Goal: Task Accomplishment & Management: Manage account settings

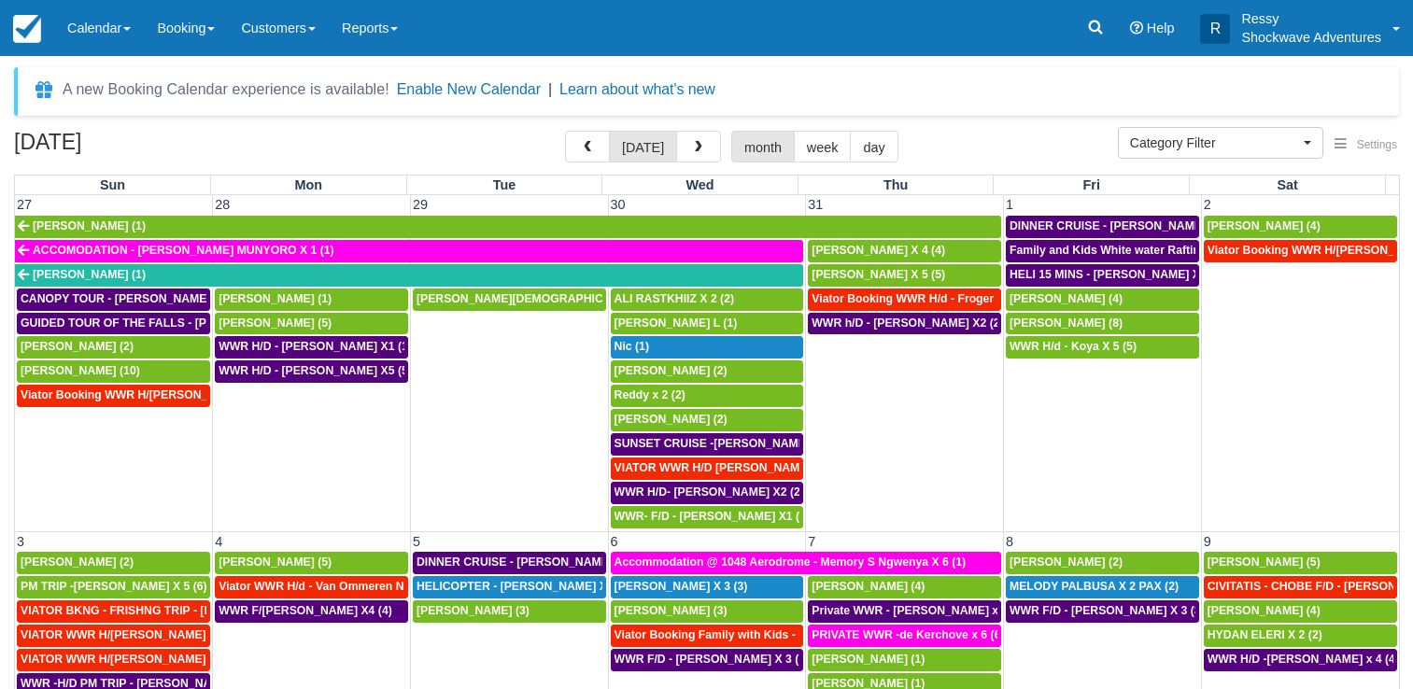
select select
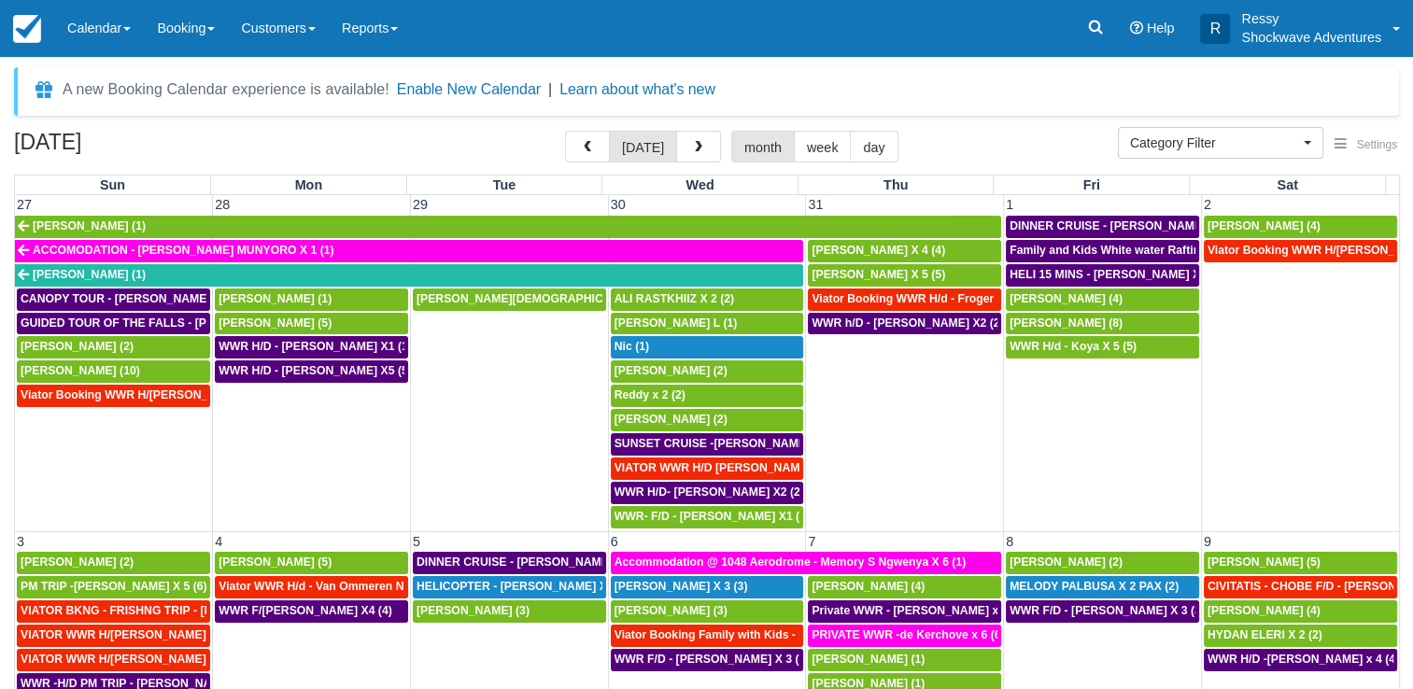
scroll to position [1180, 0]
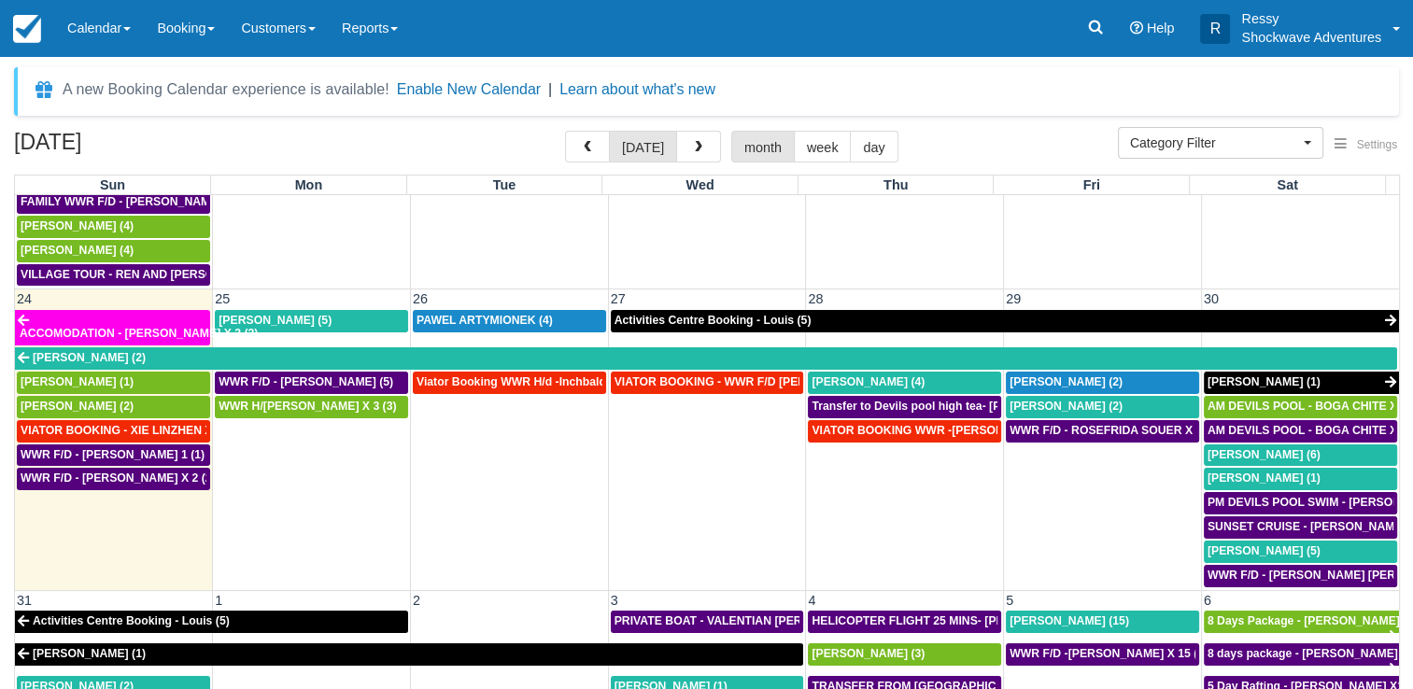
click at [945, 610] on td "HELICOPTER FLIGHT 25 MINS- [PERSON_NAME] X1 (1)" at bounding box center [905, 626] width 198 height 33
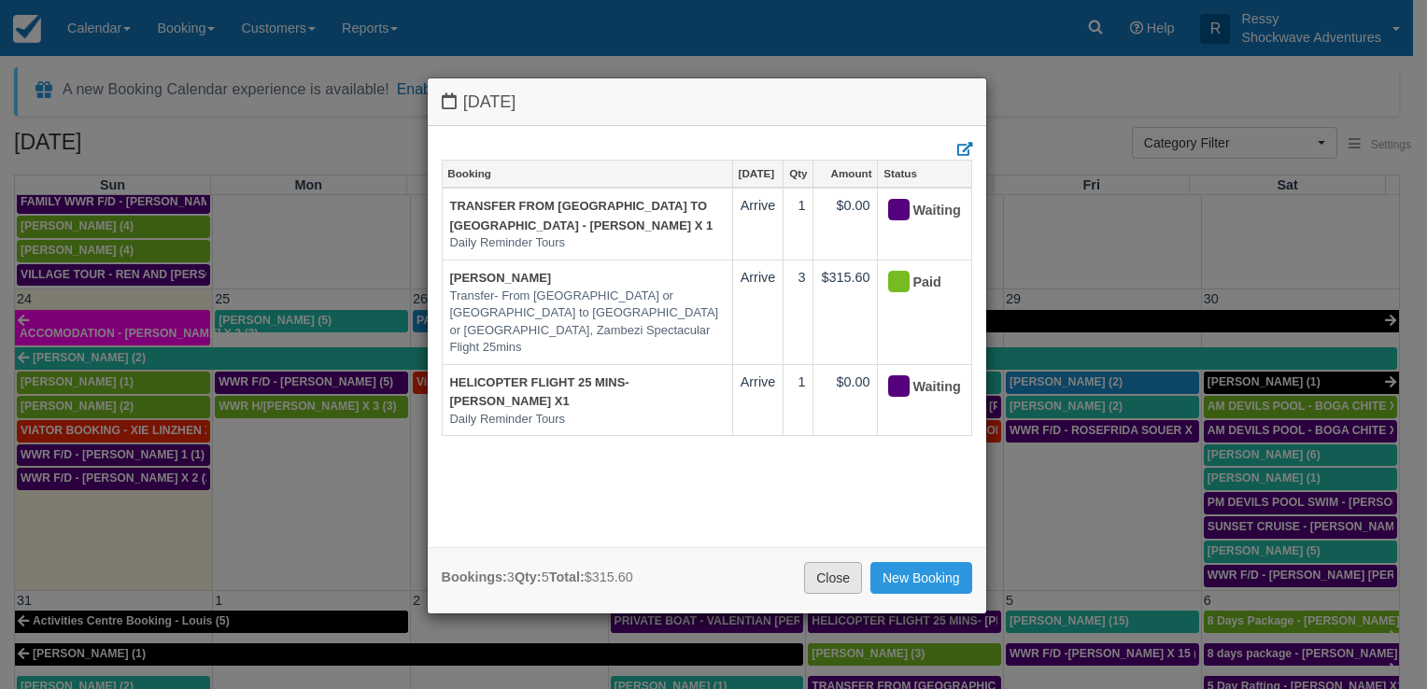
click at [830, 583] on link "Close" at bounding box center [833, 578] width 58 height 32
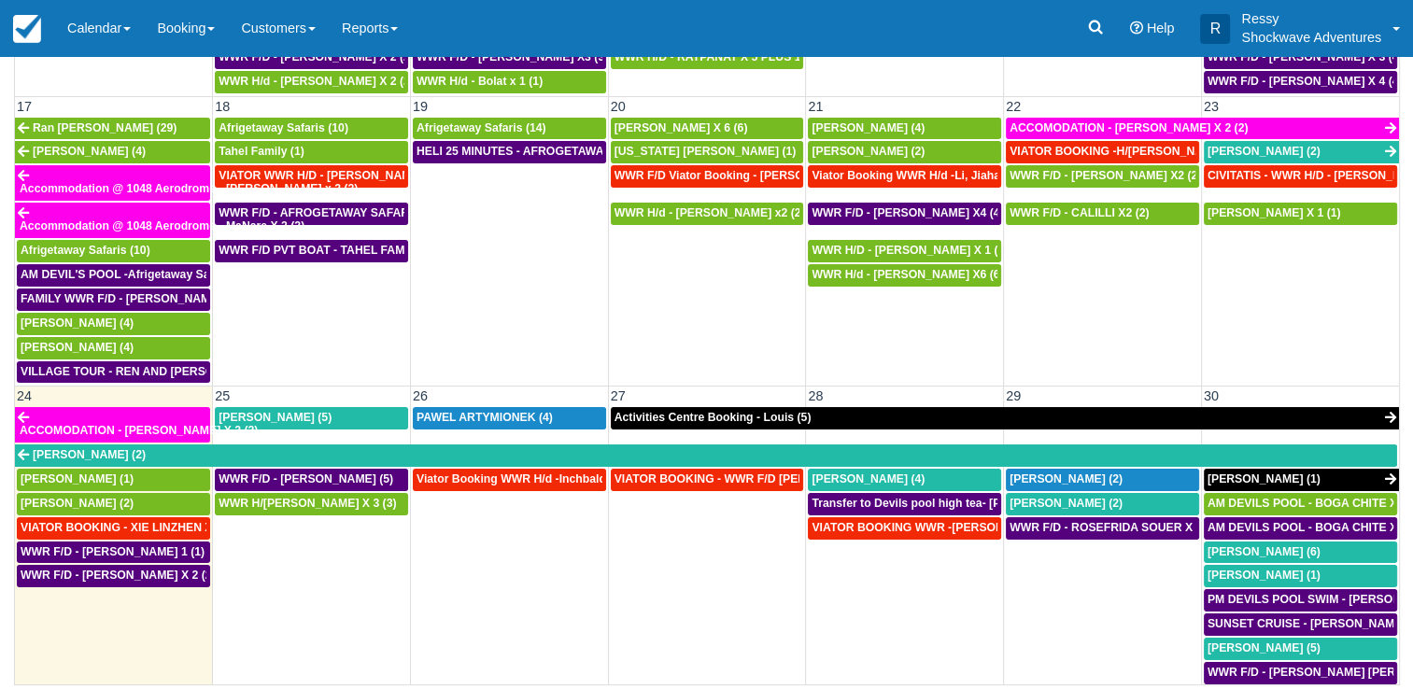
scroll to position [900, 0]
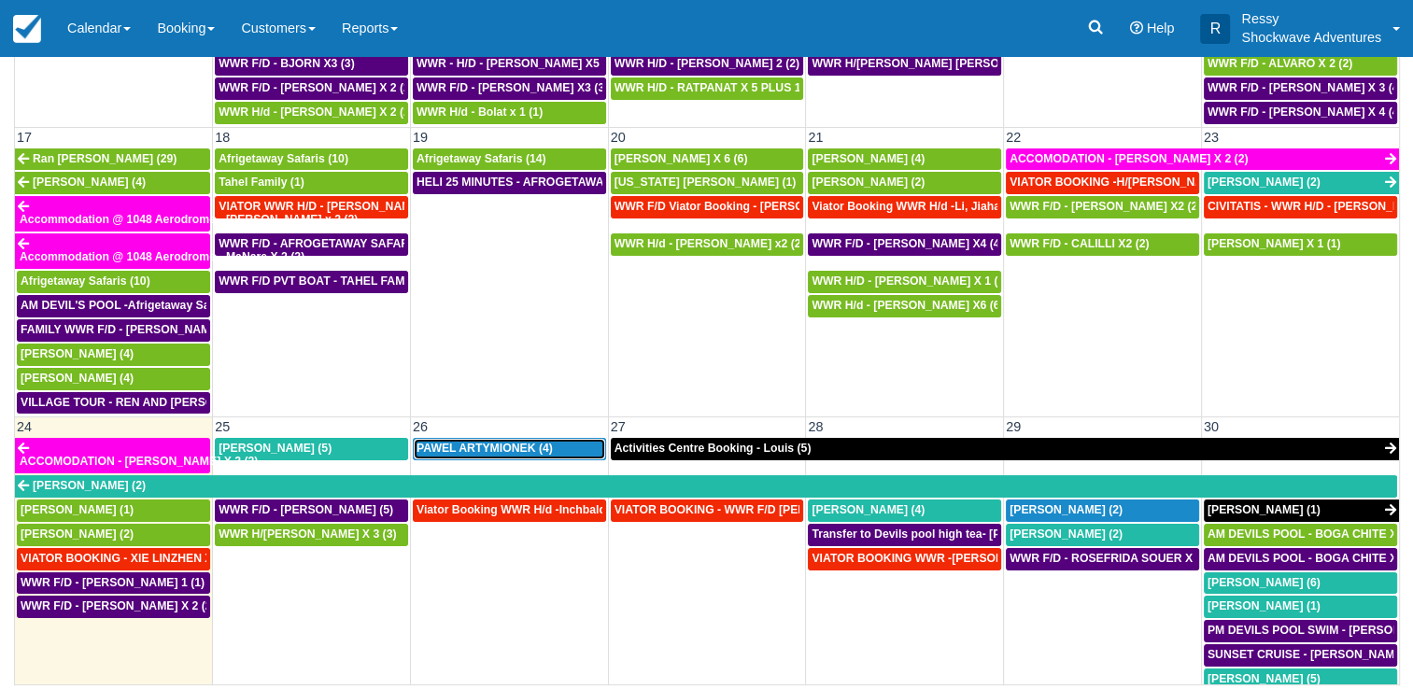
click at [480, 442] on span "PAWEL ARTYMIONEK (4)" at bounding box center [484, 448] width 136 height 13
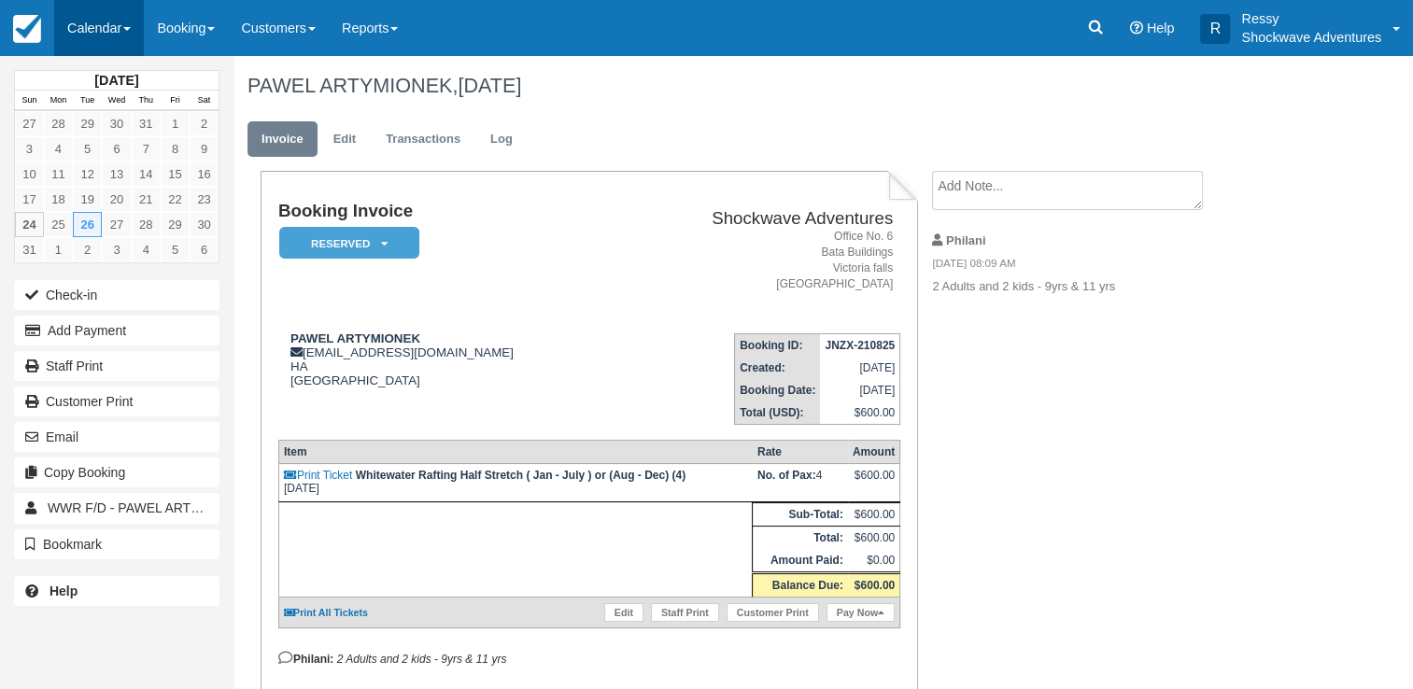
click at [105, 29] on link "Calendar" at bounding box center [99, 28] width 90 height 56
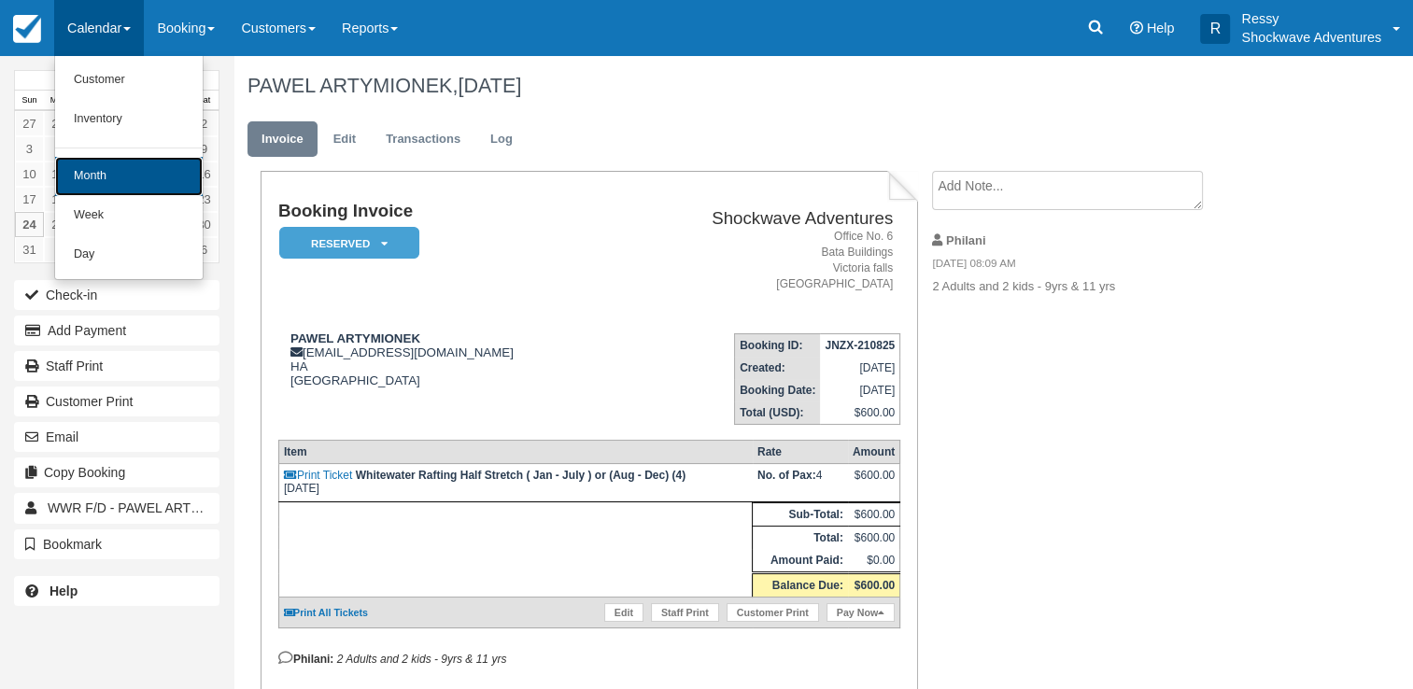
click at [156, 181] on link "Month" at bounding box center [129, 176] width 148 height 39
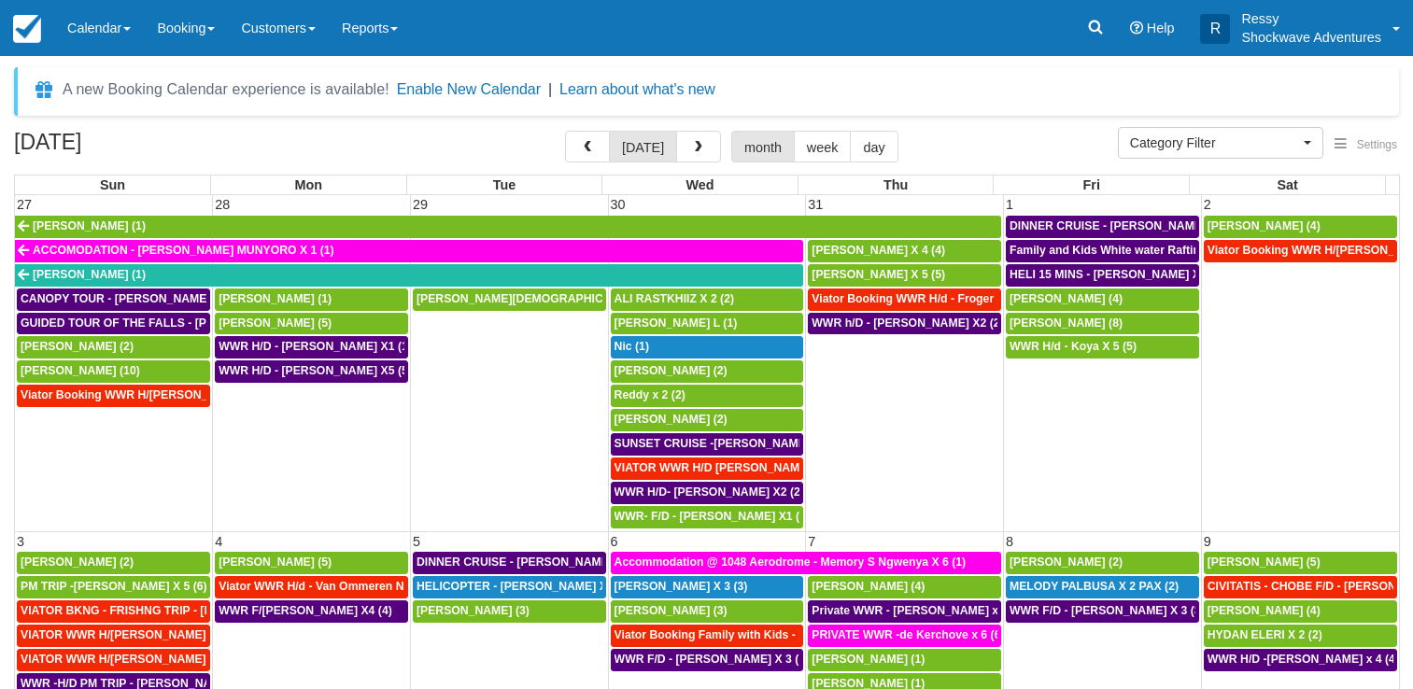
select select
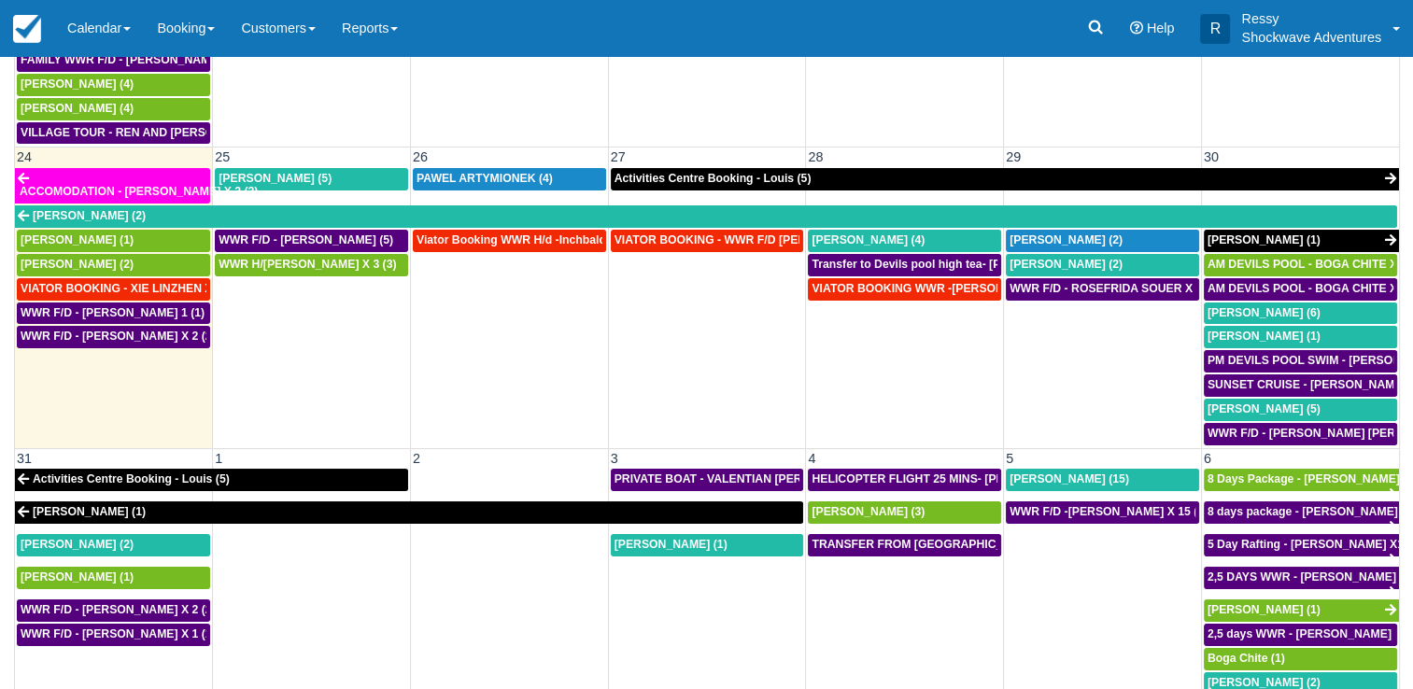
scroll to position [152, 0]
